Goal: Task Accomplishment & Management: Use online tool/utility

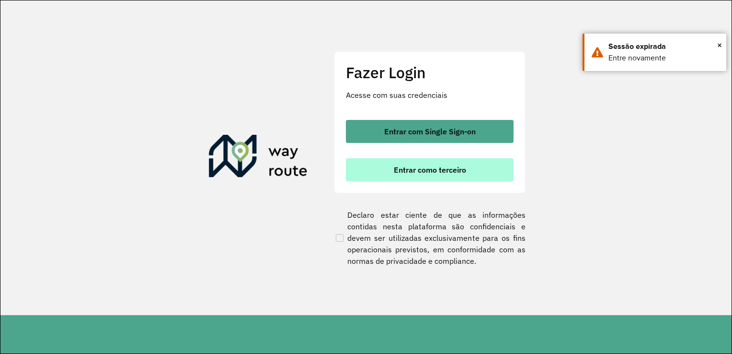
click at [463, 162] on button "Entrar como terceiro" at bounding box center [430, 169] width 168 height 23
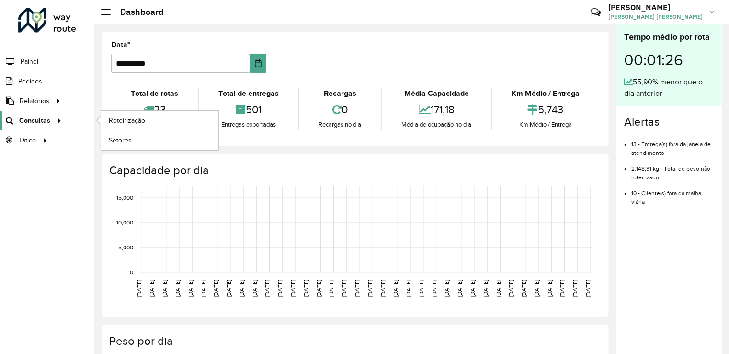
click at [55, 116] on icon at bounding box center [58, 120] width 8 height 14
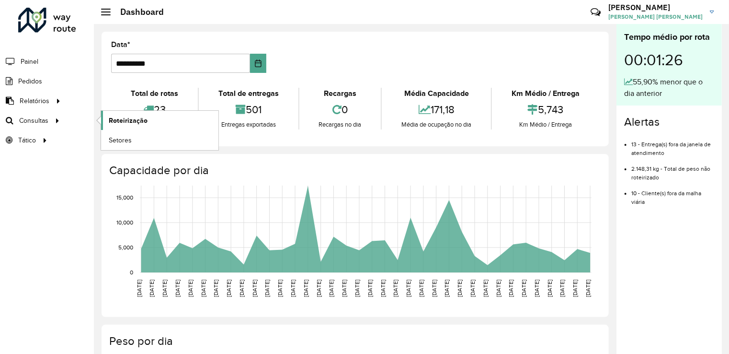
click at [142, 120] on span "Roteirização" at bounding box center [128, 120] width 39 height 10
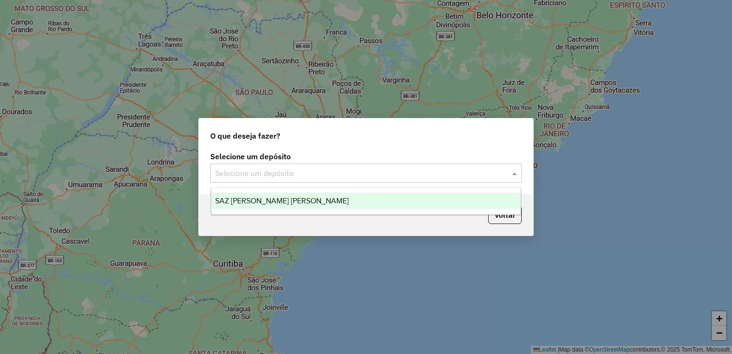
click at [343, 172] on input "text" at bounding box center [356, 173] width 283 height 11
click at [252, 202] on span "SAZ PY Coronel [PERSON_NAME]" at bounding box center [282, 200] width 134 height 8
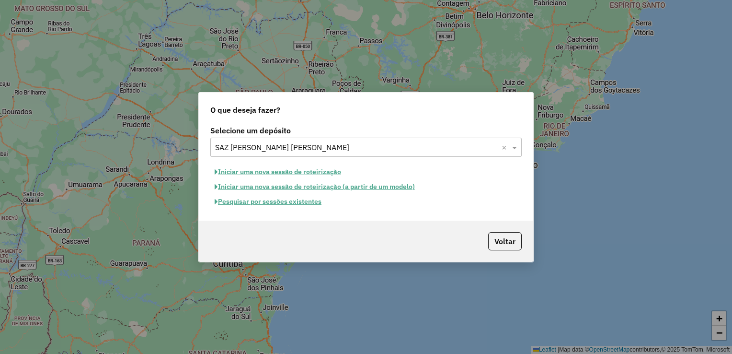
click at [289, 199] on button "Pesquisar por sessões existentes" at bounding box center [267, 201] width 115 height 15
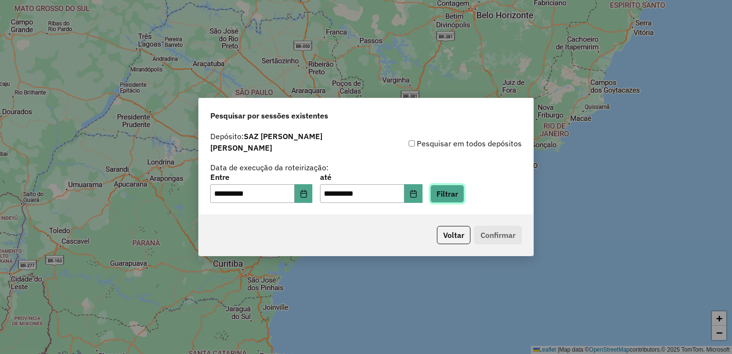
click at [449, 189] on button "Filtrar" at bounding box center [447, 193] width 34 height 18
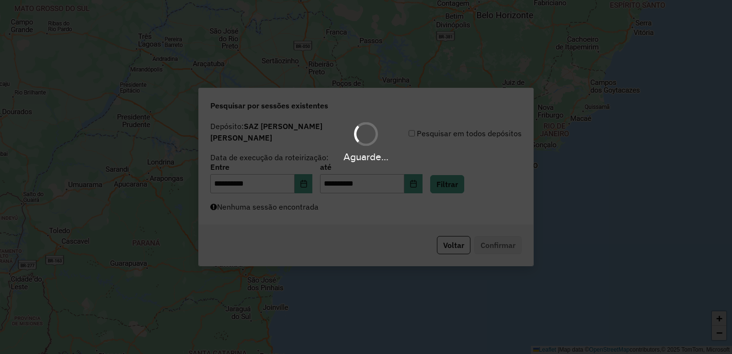
click at [283, 213] on div "Aguarde..." at bounding box center [366, 177] width 732 height 354
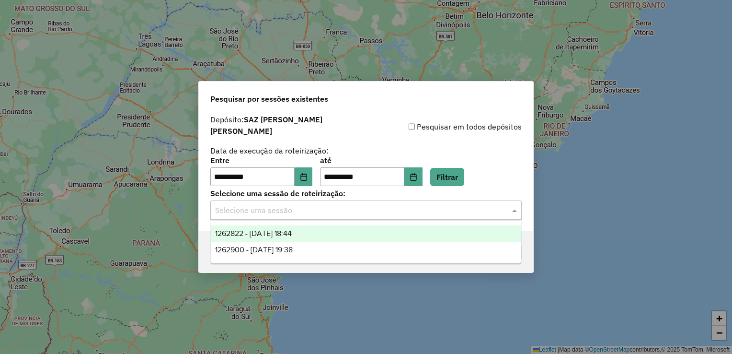
click at [284, 206] on input "text" at bounding box center [356, 210] width 283 height 11
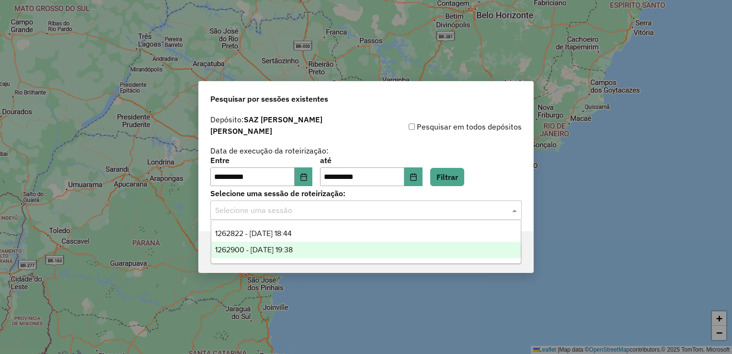
click at [283, 245] on span "1262900 - 10/09/2025 19:38" at bounding box center [254, 249] width 78 height 8
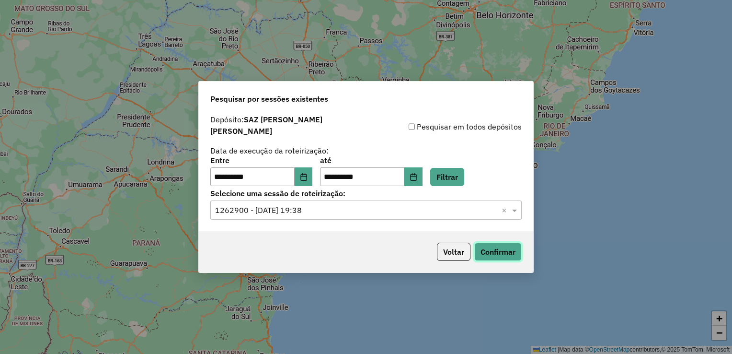
click at [508, 246] on button "Confirmar" at bounding box center [497, 251] width 47 height 18
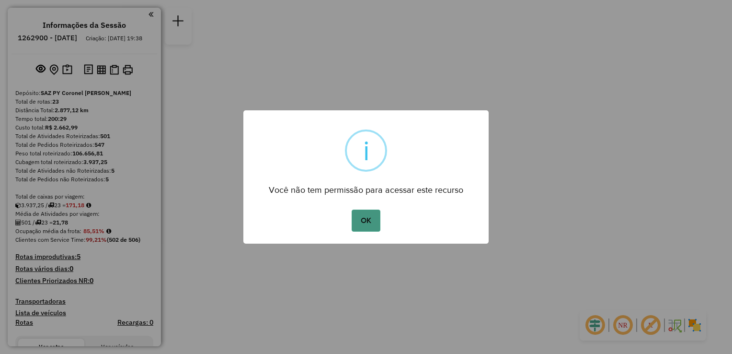
click at [365, 224] on button "OK" at bounding box center [366, 220] width 28 height 22
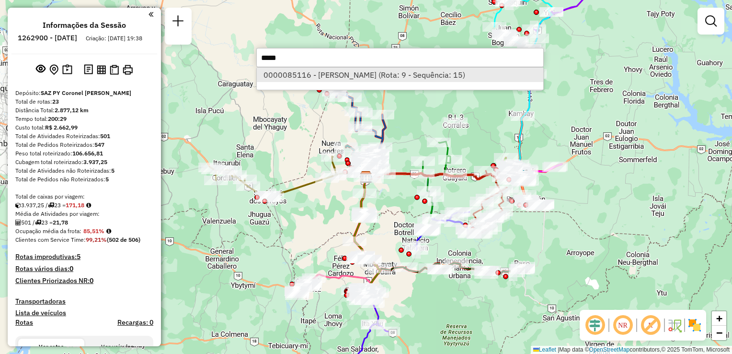
type input "*****"
click at [401, 73] on li "0000085116 - ELISA MARIANA MARECO CRISTALDO (Rota: 9 - Sequência: 15)" at bounding box center [400, 75] width 287 height 14
select select "**********"
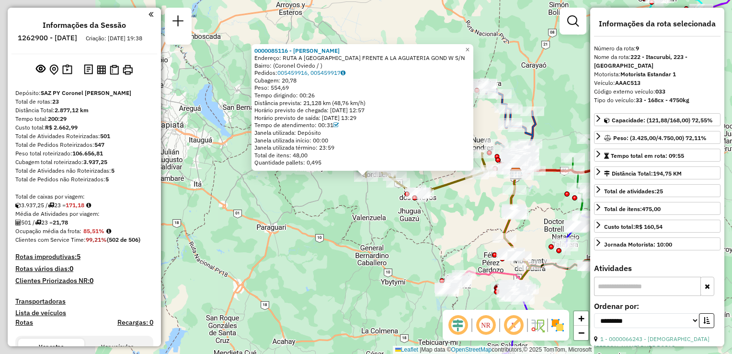
scroll to position [830, 0]
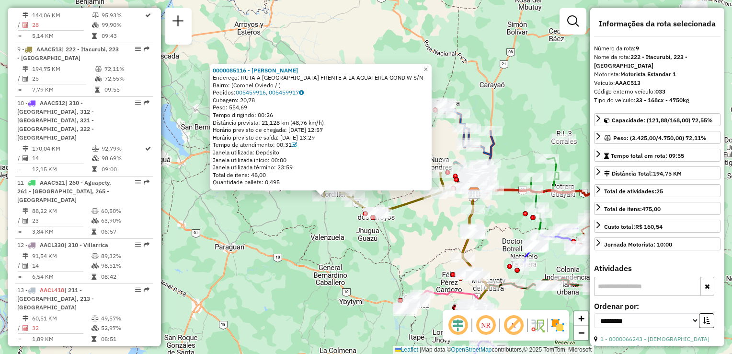
drag, startPoint x: 345, startPoint y: 219, endPoint x: 323, endPoint y: 232, distance: 25.8
click at [323, 232] on div "0000085116 - ELISA MARIANA MARECO CRISTALDO Endereço: RUTA A VENEZUELA FRENTE A…" at bounding box center [366, 177] width 732 height 354
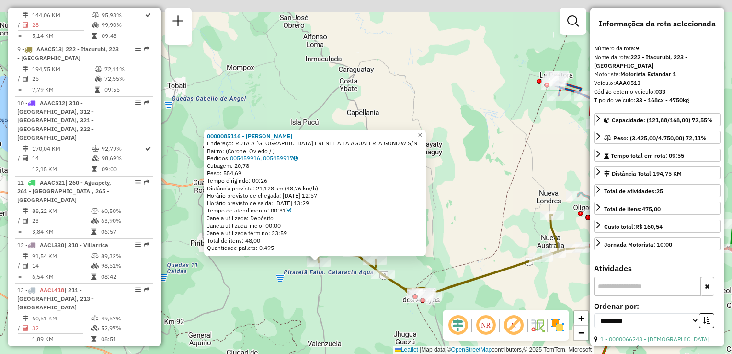
drag, startPoint x: 342, startPoint y: 194, endPoint x: 335, endPoint y: 278, distance: 84.6
click at [335, 278] on div "0000085116 - ELISA MARIANA MARECO CRISTALDO Endereço: RUTA A VENEZUELA FRENTE A…" at bounding box center [366, 177] width 732 height 354
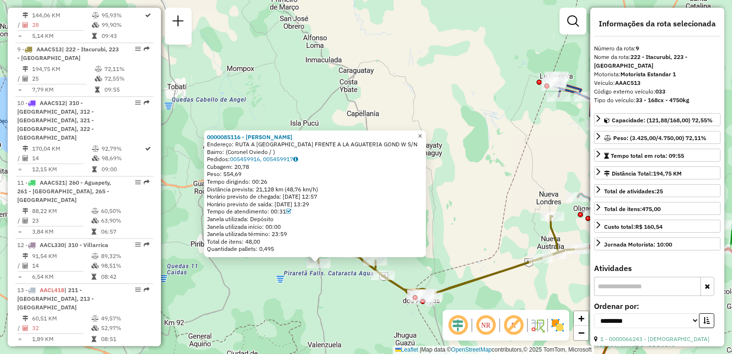
click at [422, 131] on span "×" at bounding box center [420, 135] width 4 height 8
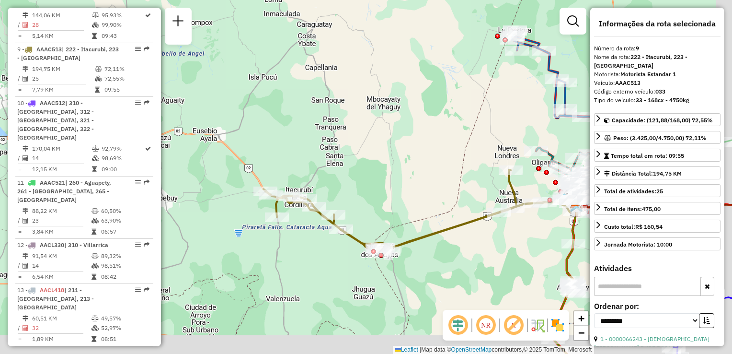
drag, startPoint x: 340, startPoint y: 263, endPoint x: 306, endPoint y: 235, distance: 43.6
click at [306, 235] on div "Janela de atendimento Grade de atendimento Capacidade Transportadoras Veículos …" at bounding box center [366, 177] width 732 height 354
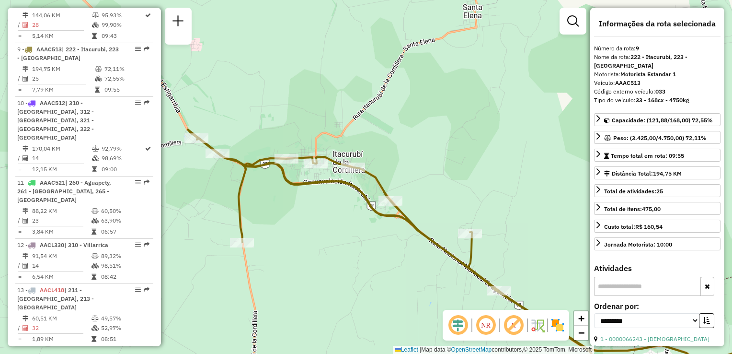
click at [345, 183] on icon at bounding box center [497, 255] width 618 height 252
